Goal: Task Accomplishment & Management: Manage account settings

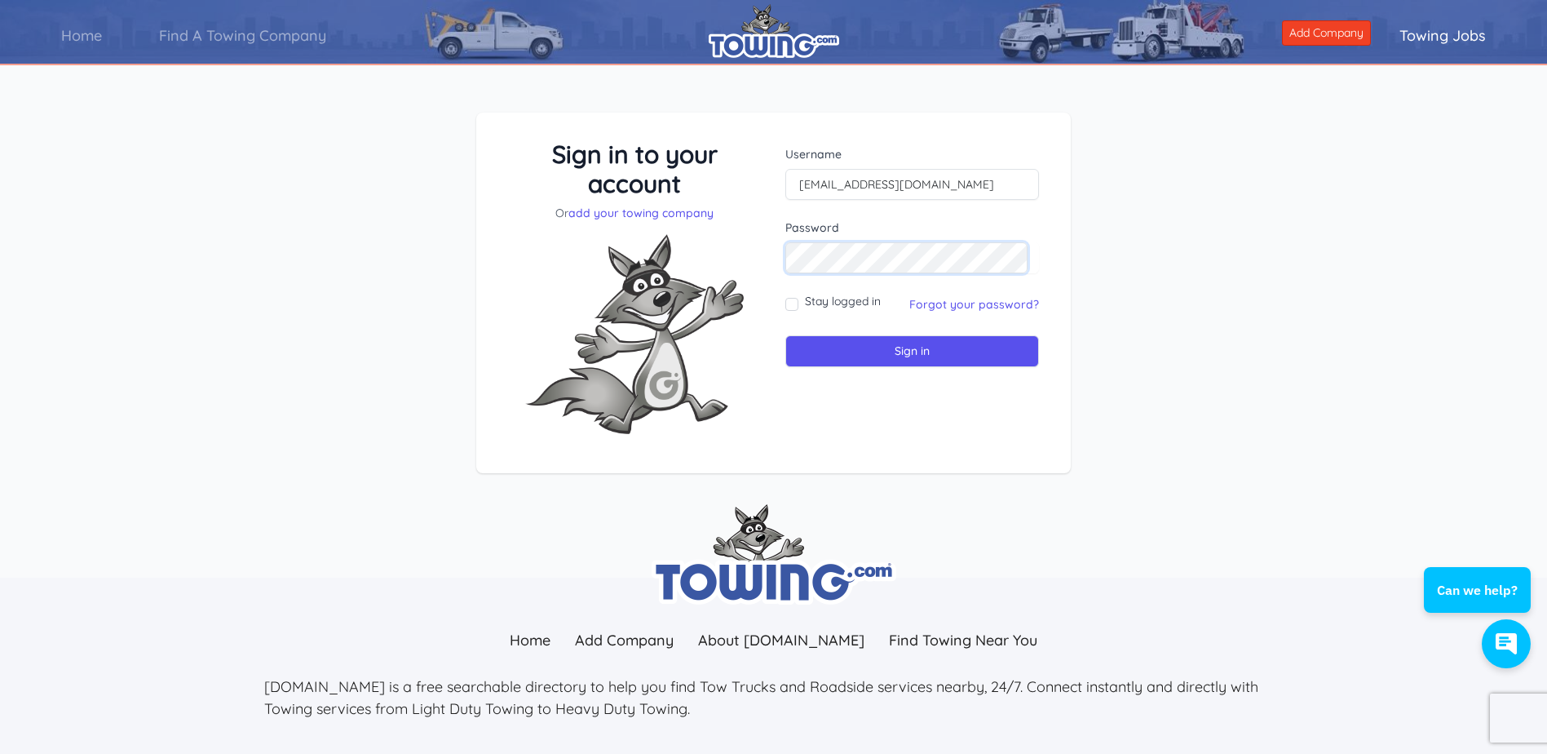
click at [786, 335] on input "Sign in" at bounding box center [913, 351] width 254 height 32
click at [885, 187] on input "text" at bounding box center [913, 184] width 254 height 31
type input "[EMAIL_ADDRESS][DOMAIN_NAME]"
click at [786, 335] on input "Sign in" at bounding box center [913, 351] width 254 height 32
click at [954, 308] on link "Forgot your password?" at bounding box center [975, 304] width 130 height 15
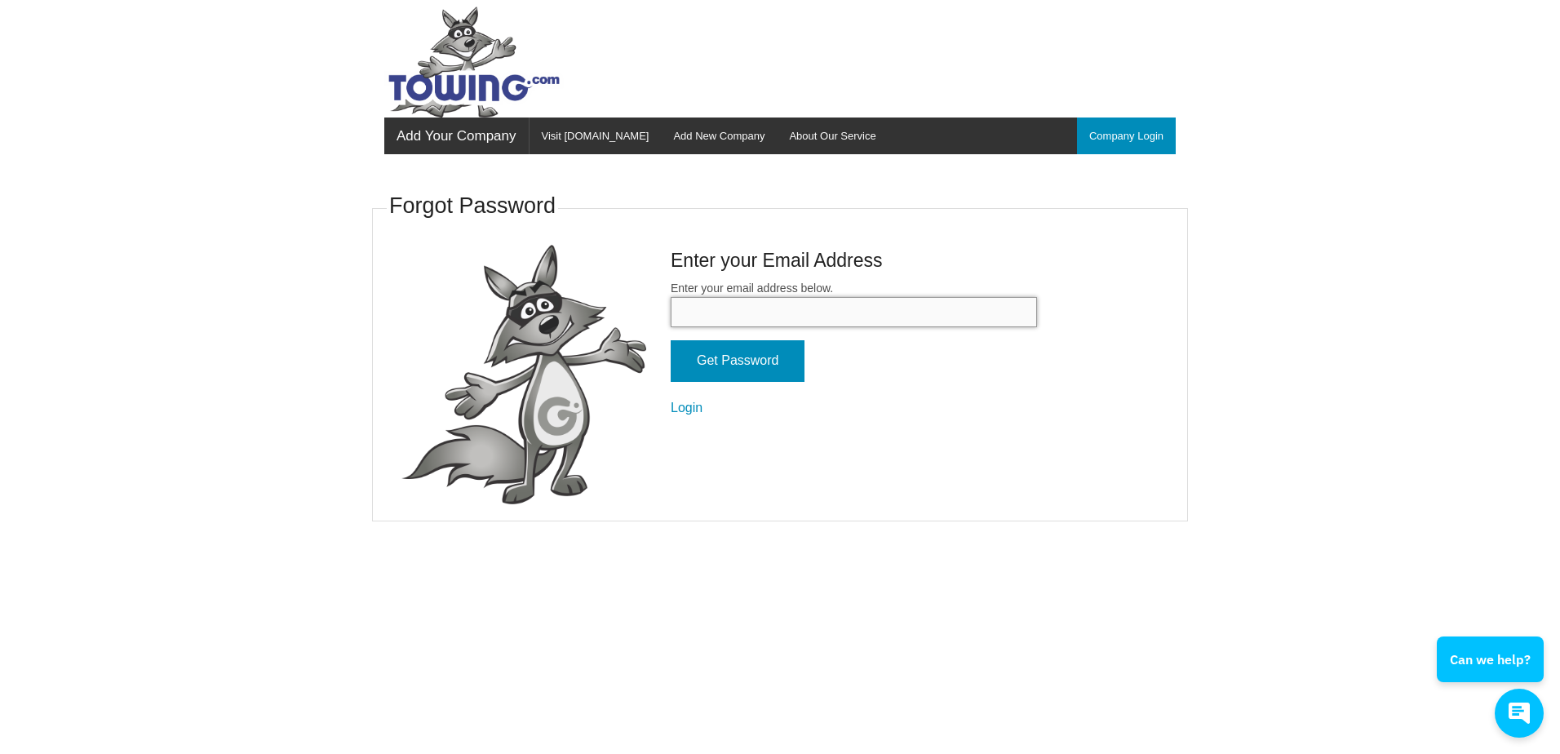
click at [712, 311] on input "Enter your email address below." at bounding box center [854, 312] width 366 height 30
type input "michaelb.bppi2023@gmail.com"
click at [742, 363] on input "Get Password" at bounding box center [738, 361] width 134 height 42
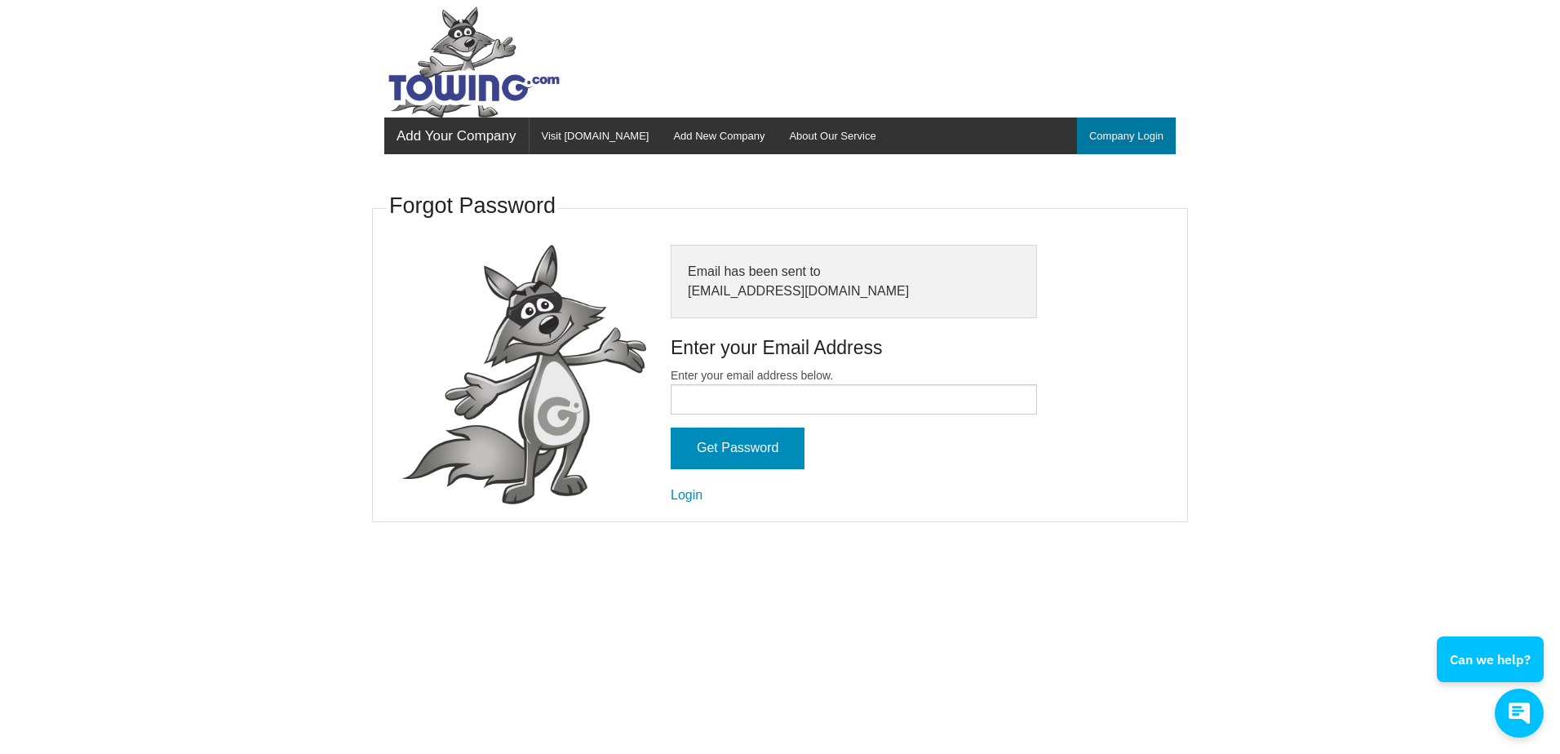
click at [1122, 134] on link "Company Login" at bounding box center [1126, 135] width 99 height 37
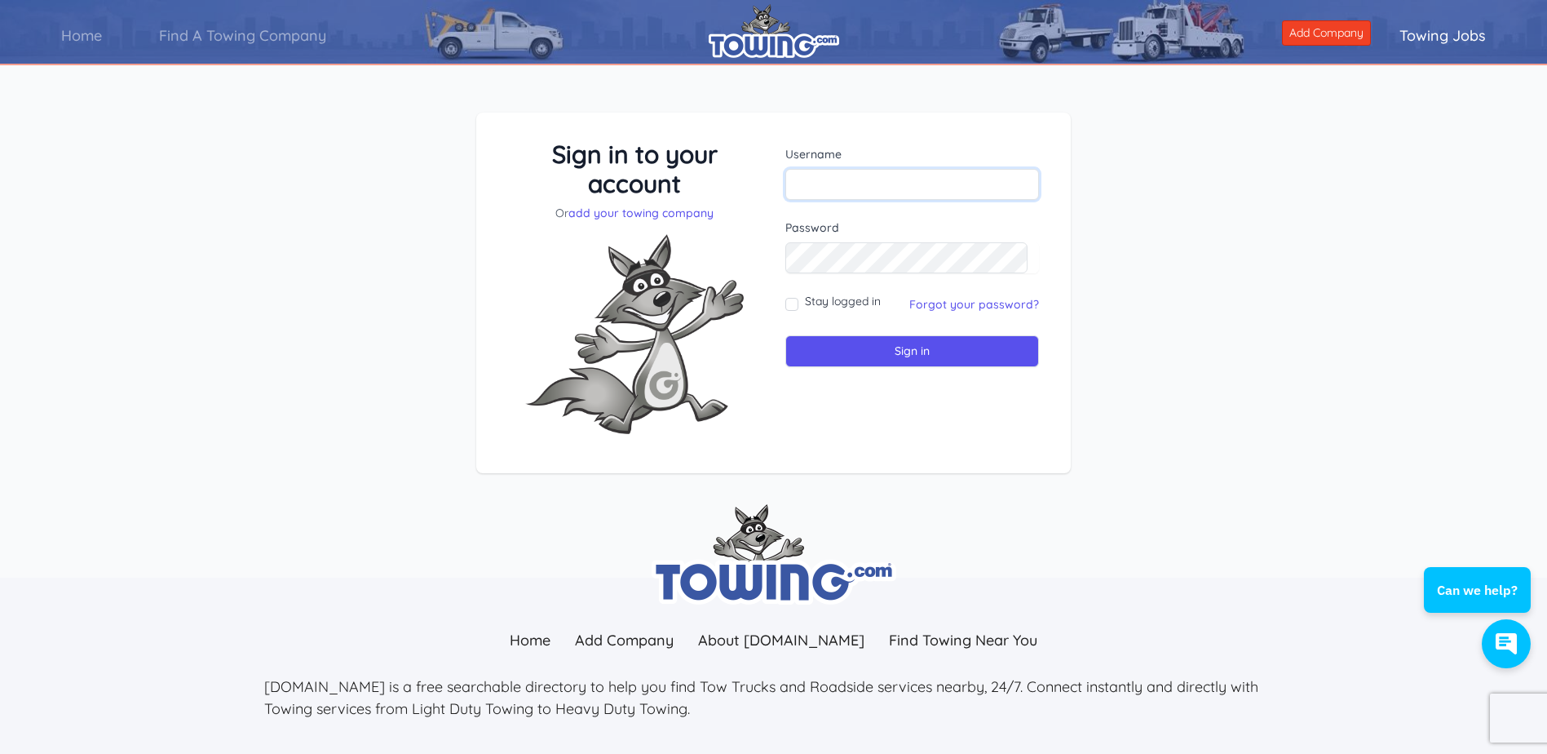
click at [838, 189] on input "text" at bounding box center [913, 184] width 254 height 31
type input "[EMAIL_ADDRESS][DOMAIN_NAME]"
click at [903, 349] on input "Sign in" at bounding box center [913, 351] width 254 height 32
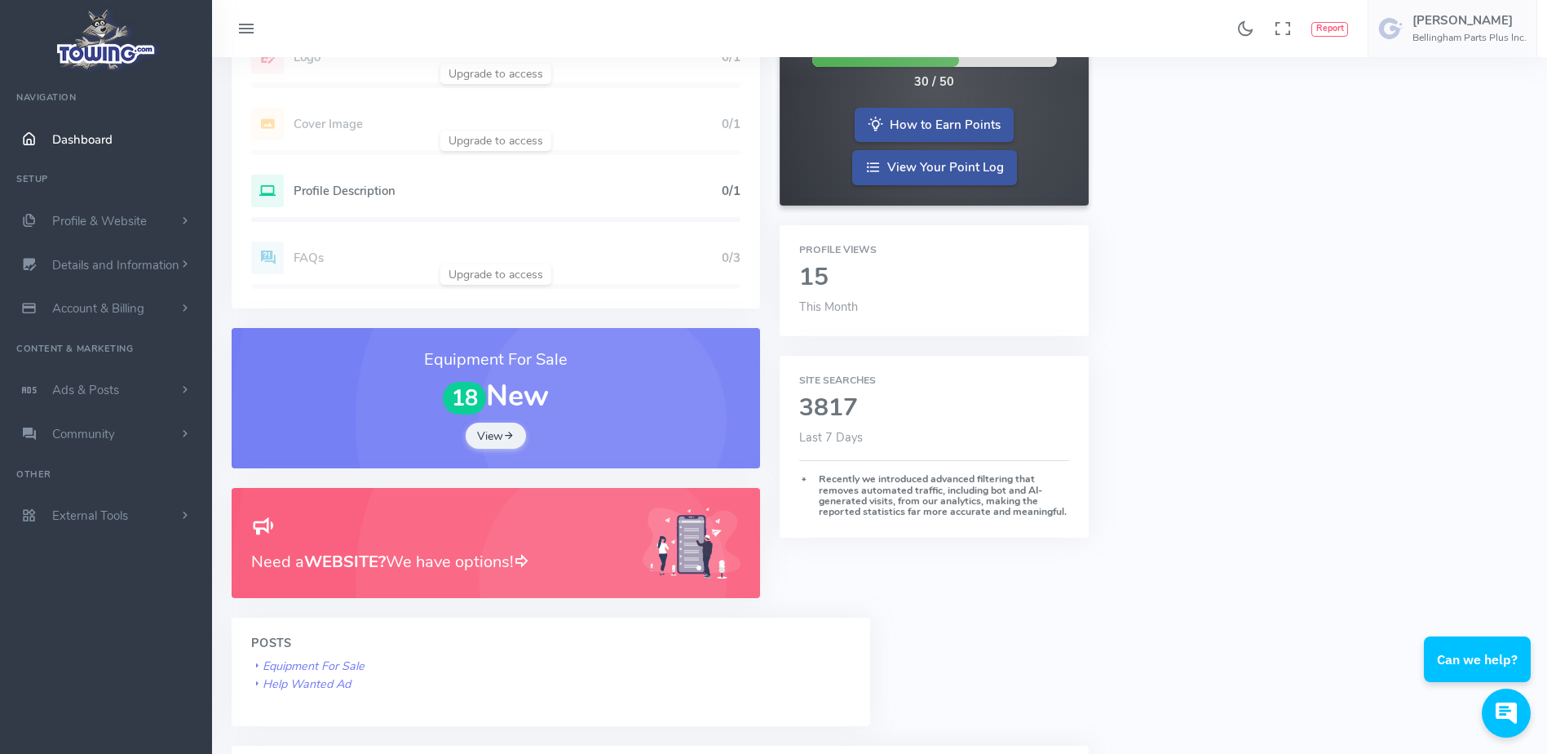
scroll to position [326, 0]
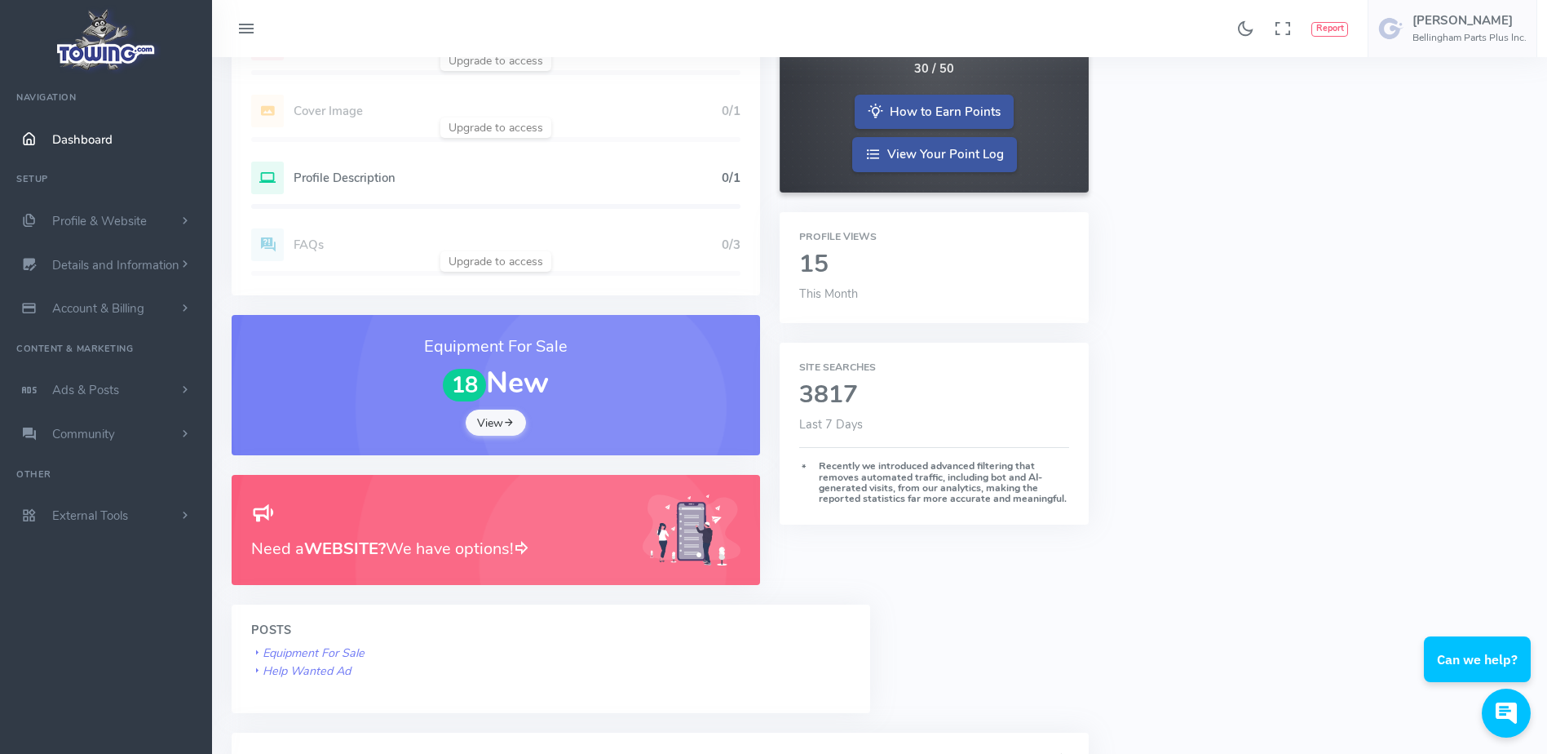
click at [493, 431] on link "View" at bounding box center [496, 423] width 60 height 26
